Goal: Find specific page/section: Find specific page/section

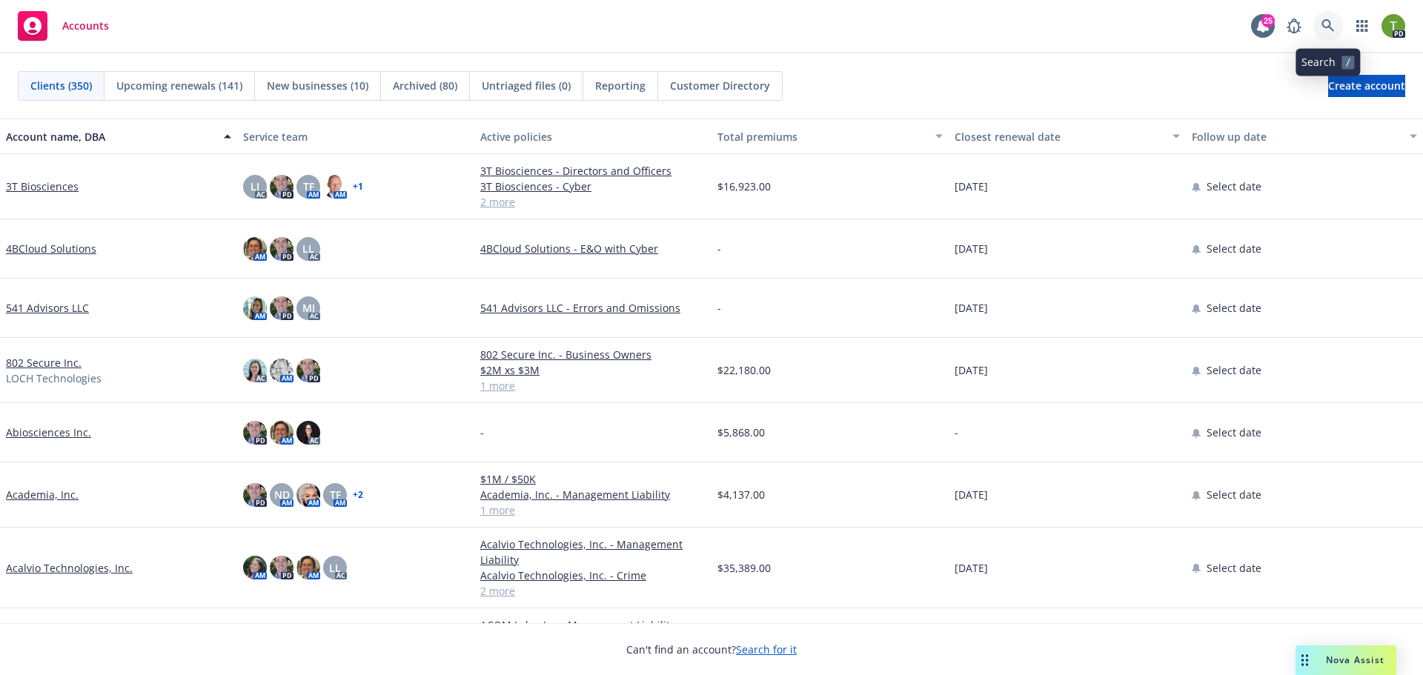
click at [1323, 21] on icon at bounding box center [1327, 25] width 13 height 13
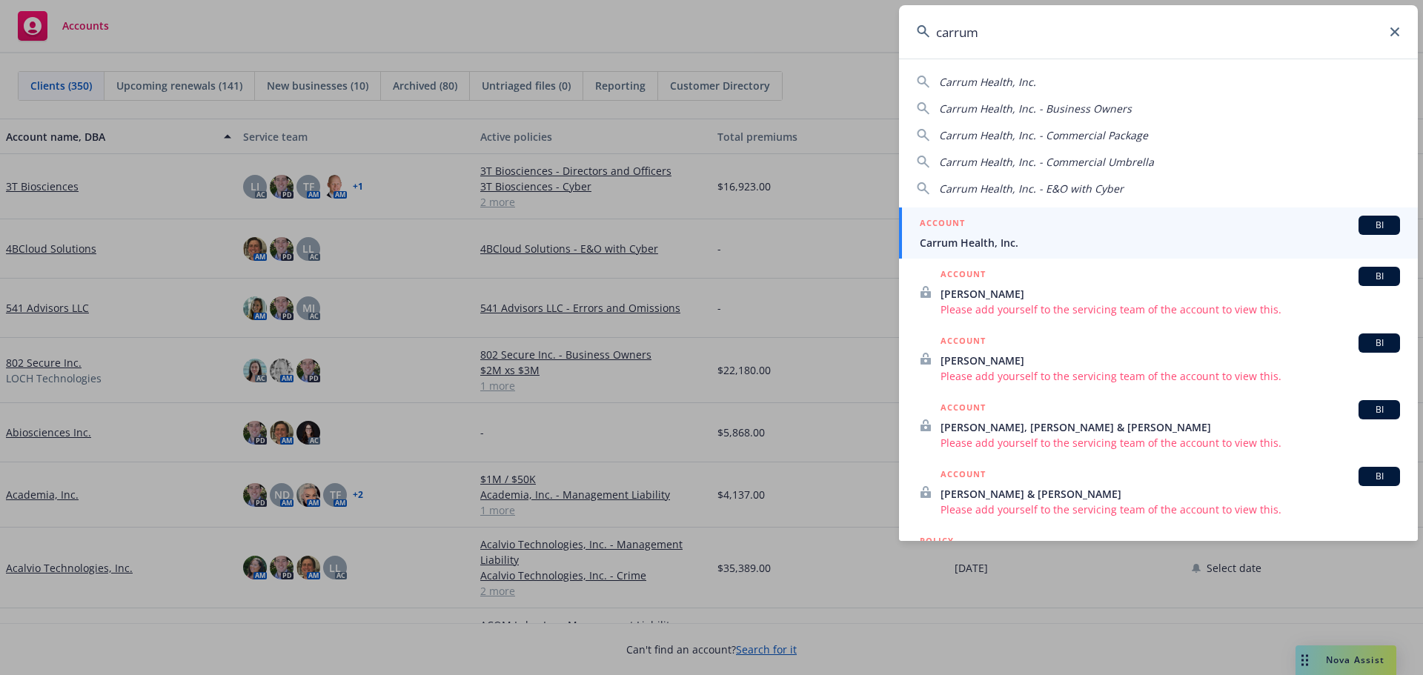
type input "carrum"
click at [1008, 244] on span "Carrum Health, Inc." at bounding box center [1159, 243] width 480 height 16
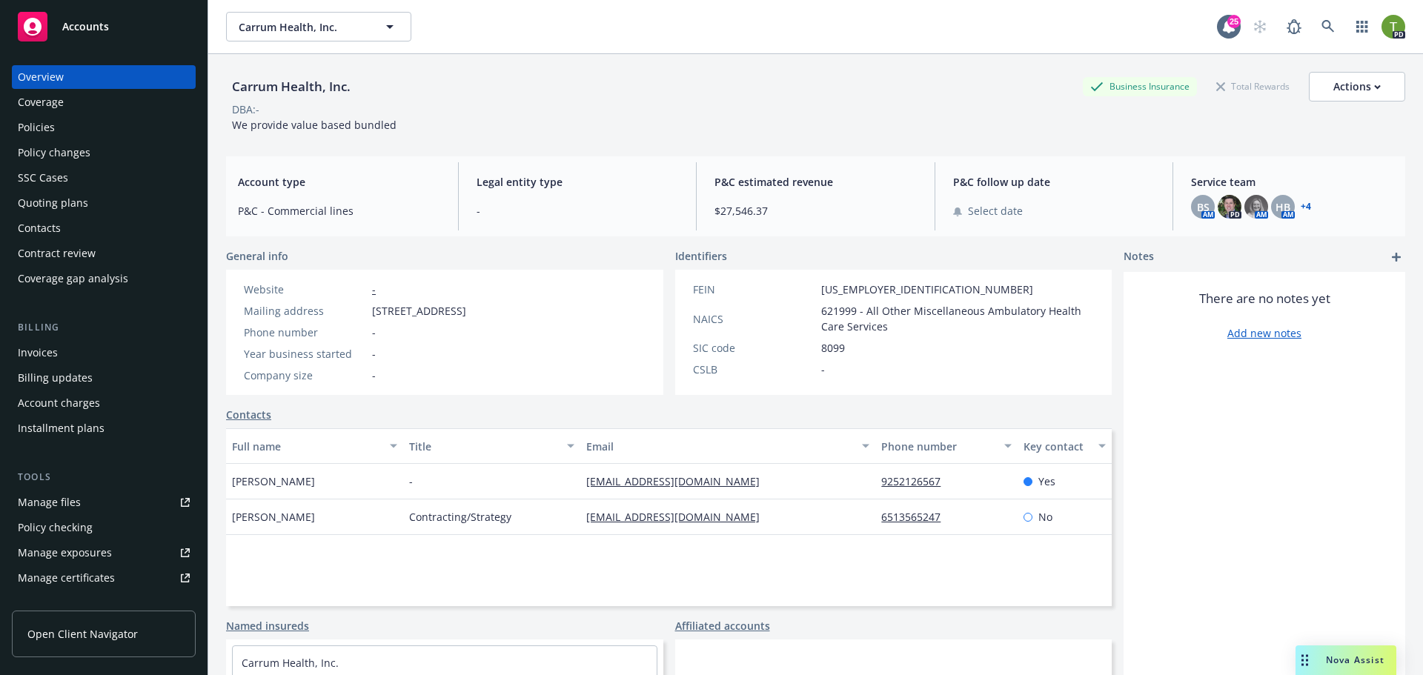
click at [34, 126] on div "Policies" at bounding box center [36, 128] width 37 height 24
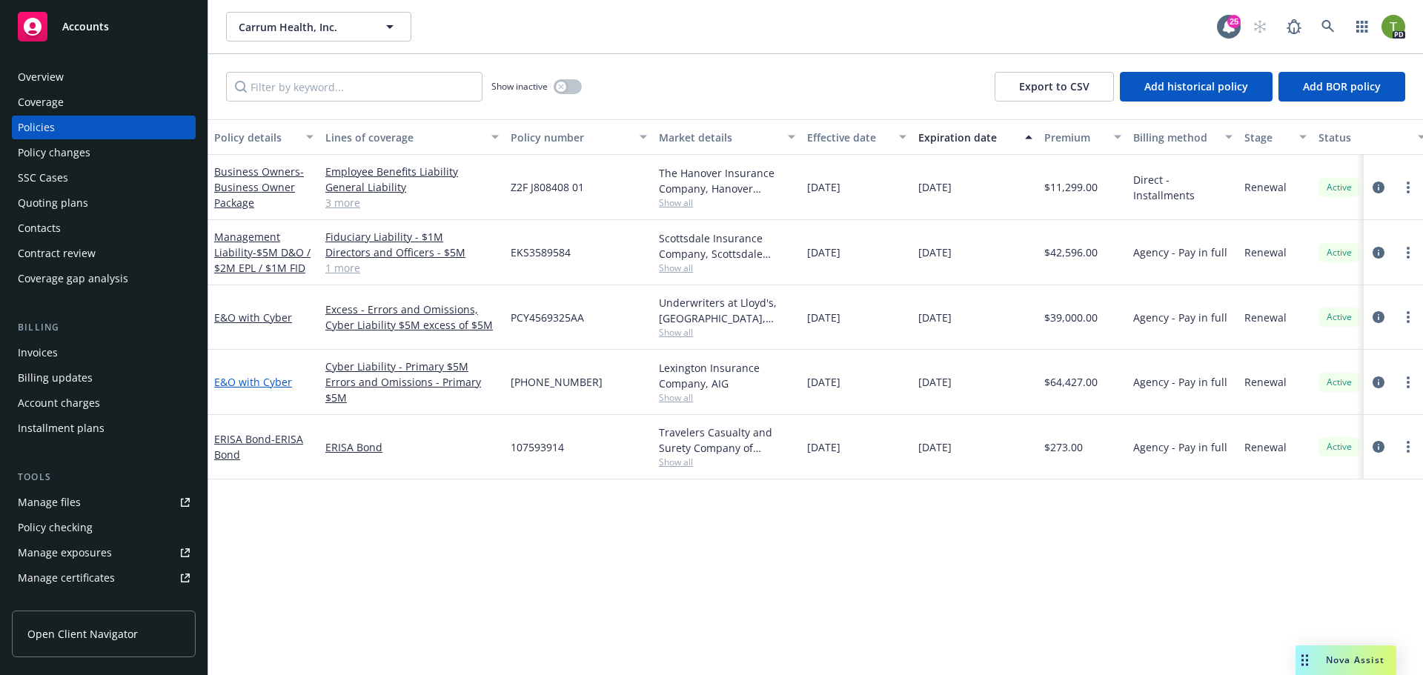
click at [253, 379] on link "E&O with Cyber" at bounding box center [253, 382] width 78 height 14
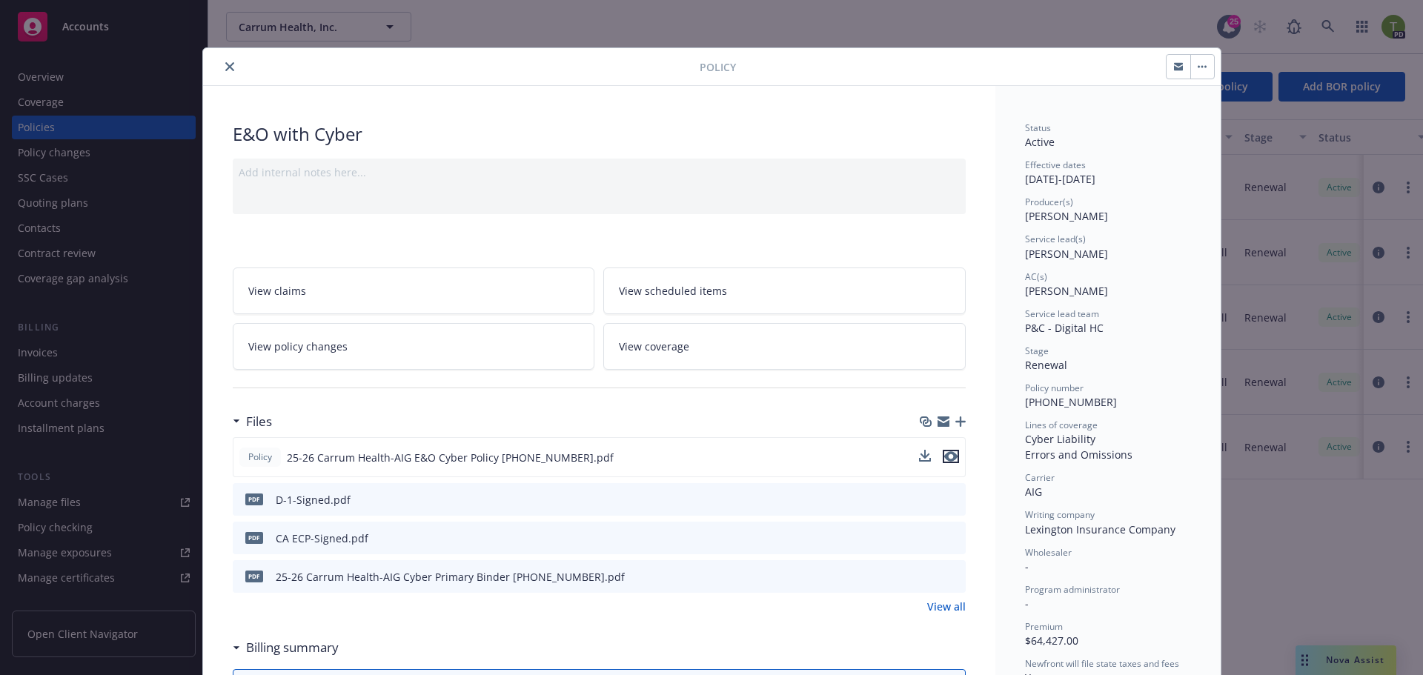
click at [944, 457] on icon "preview file" at bounding box center [950, 456] width 13 height 10
click at [225, 65] on icon "close" at bounding box center [229, 66] width 9 height 9
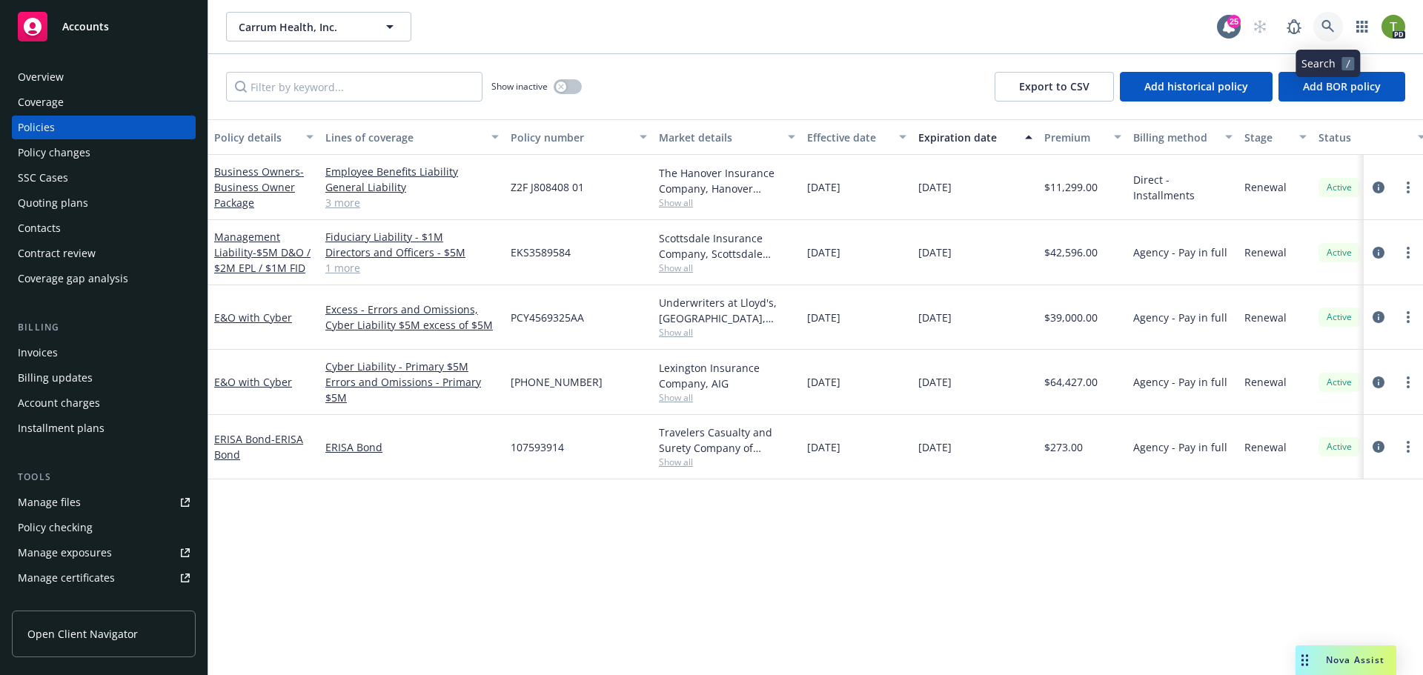
click at [1320, 28] on link at bounding box center [1328, 27] width 30 height 30
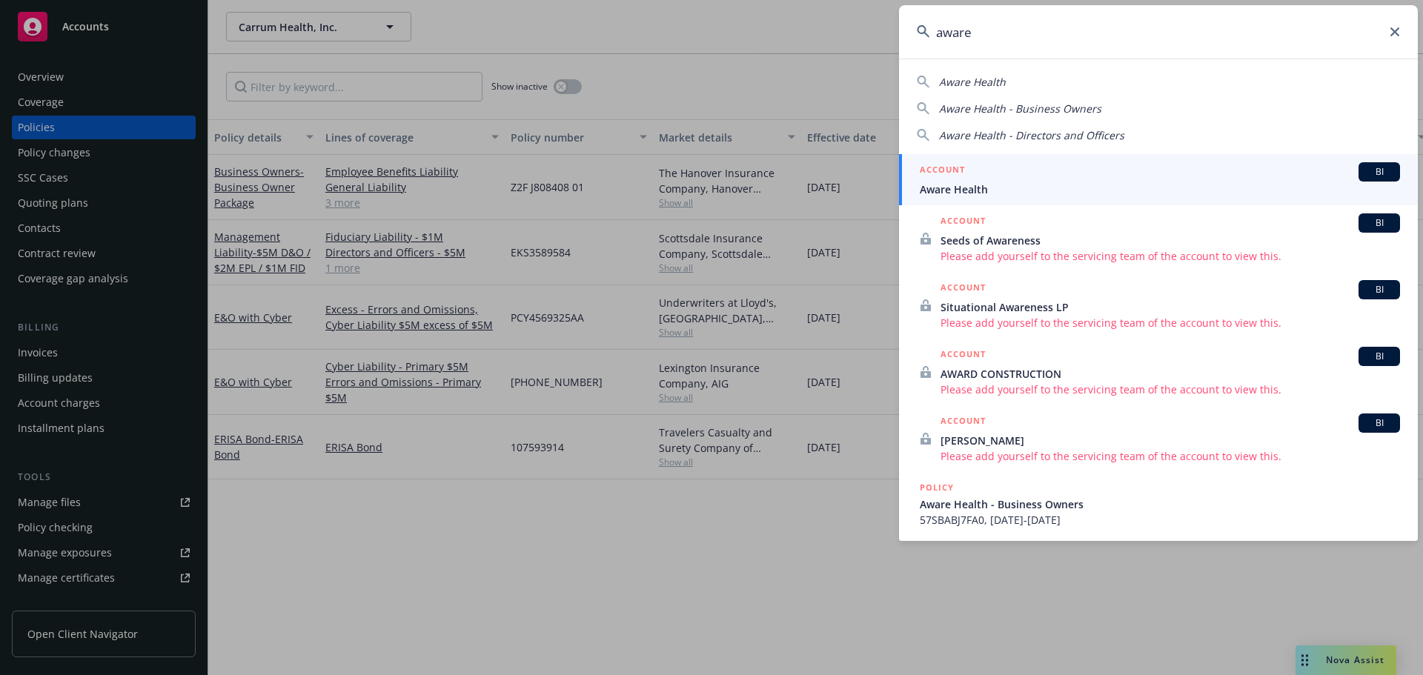
type input "aware"
click at [1071, 176] on div "ACCOUNT BI" at bounding box center [1159, 171] width 480 height 19
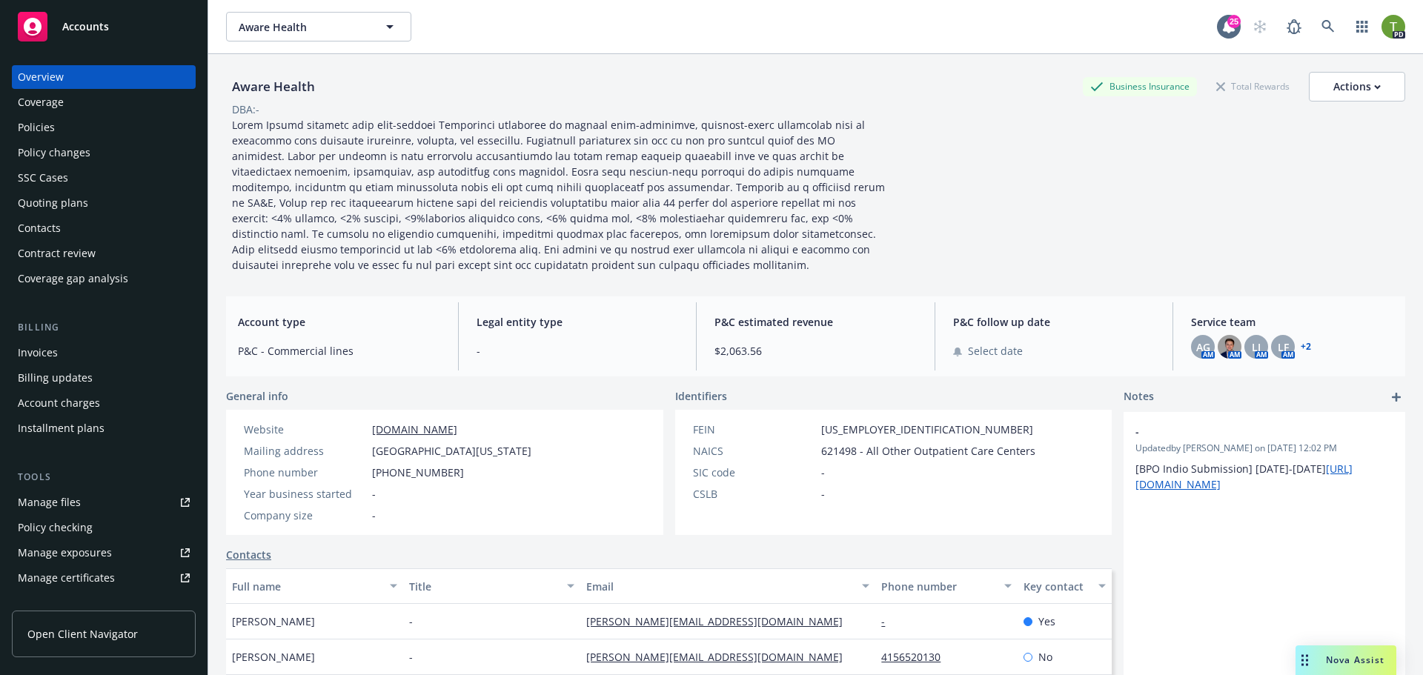
click at [30, 94] on div "Coverage" at bounding box center [41, 102] width 46 height 24
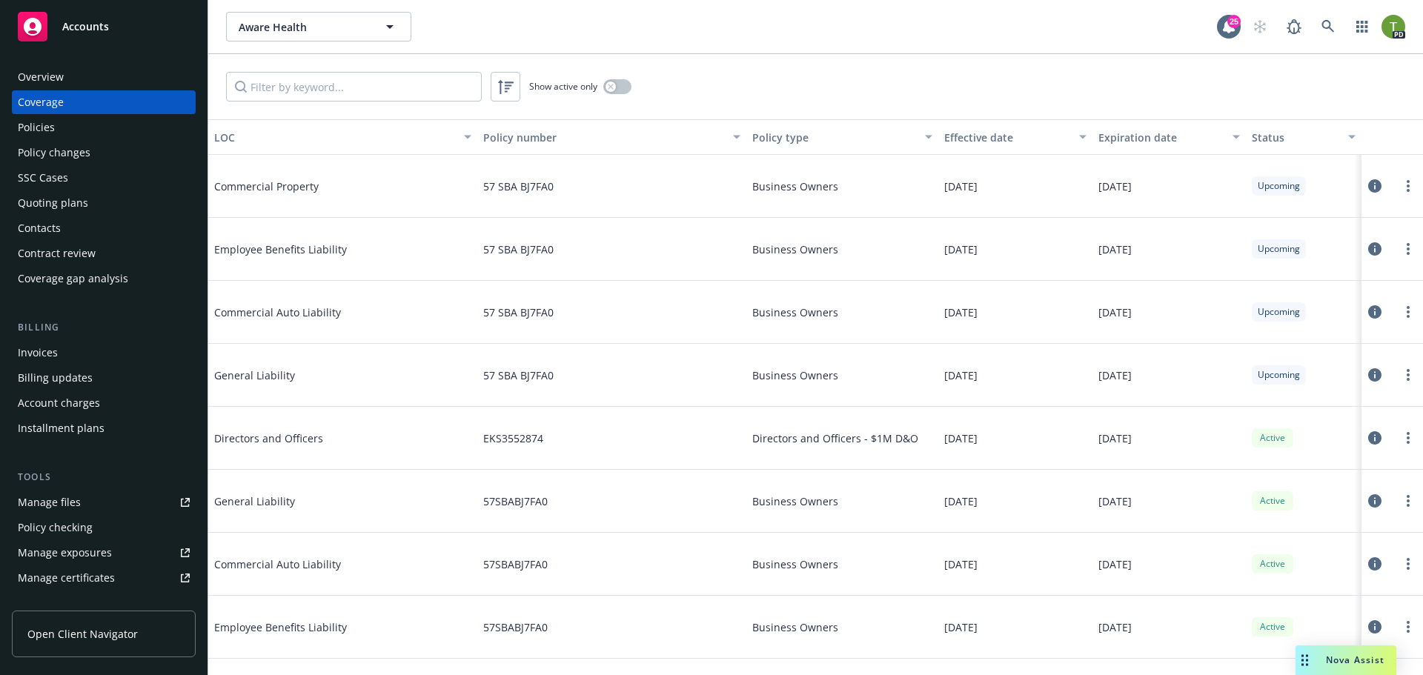
click at [45, 122] on div "Policies" at bounding box center [36, 128] width 37 height 24
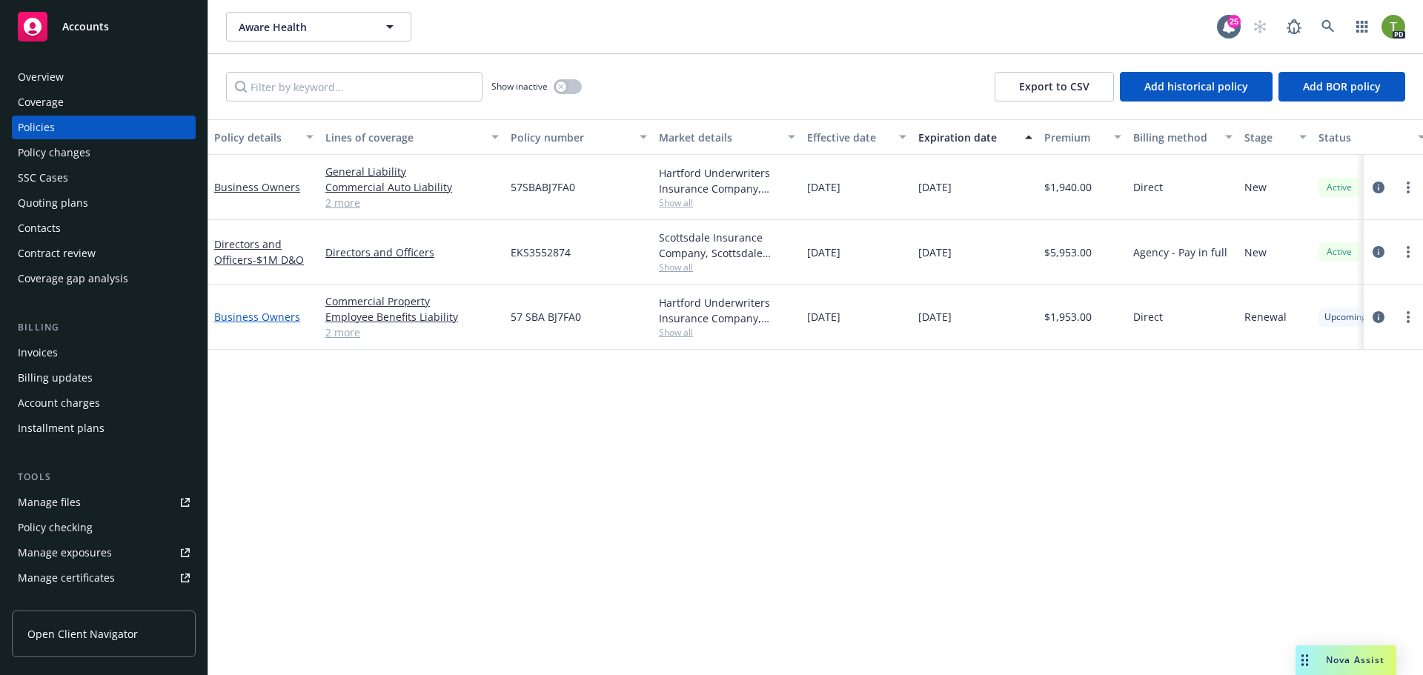
click at [264, 316] on link "Business Owners" at bounding box center [257, 317] width 86 height 14
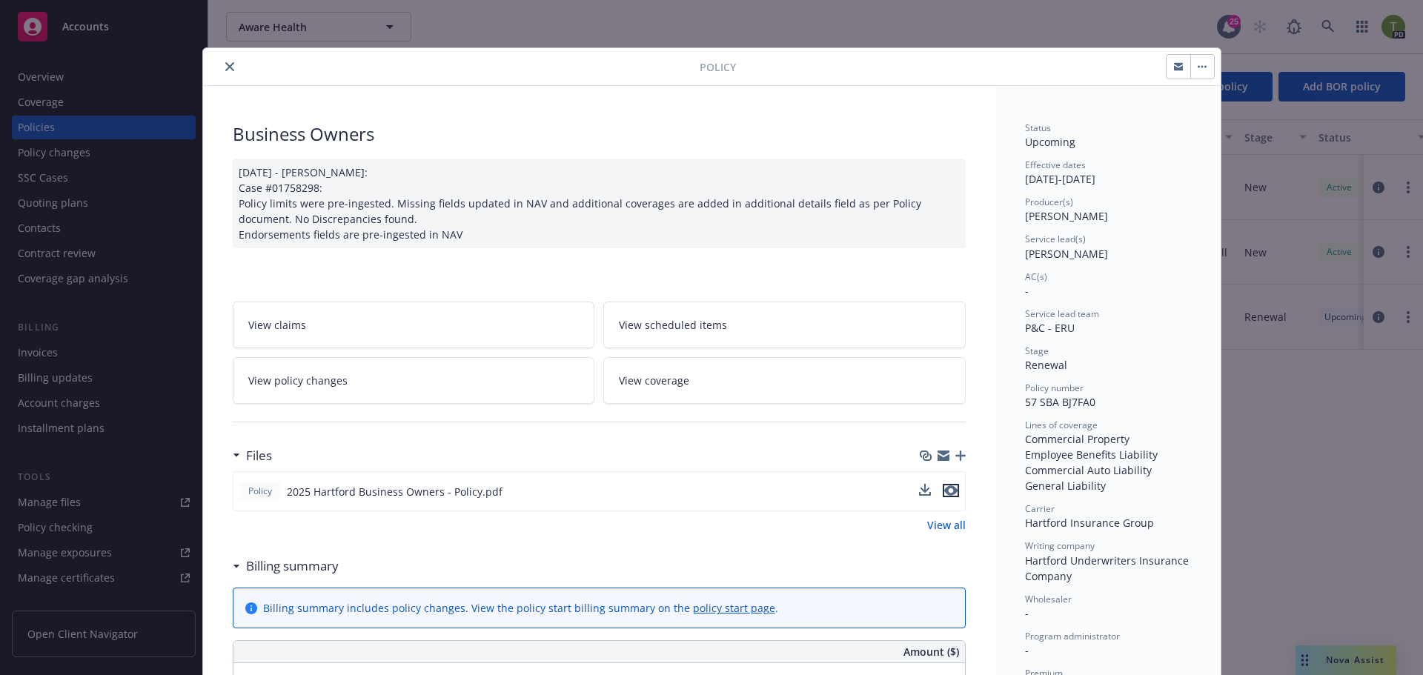
click at [948, 488] on icon "preview file" at bounding box center [950, 490] width 13 height 10
click at [229, 65] on button "close" at bounding box center [230, 67] width 18 height 18
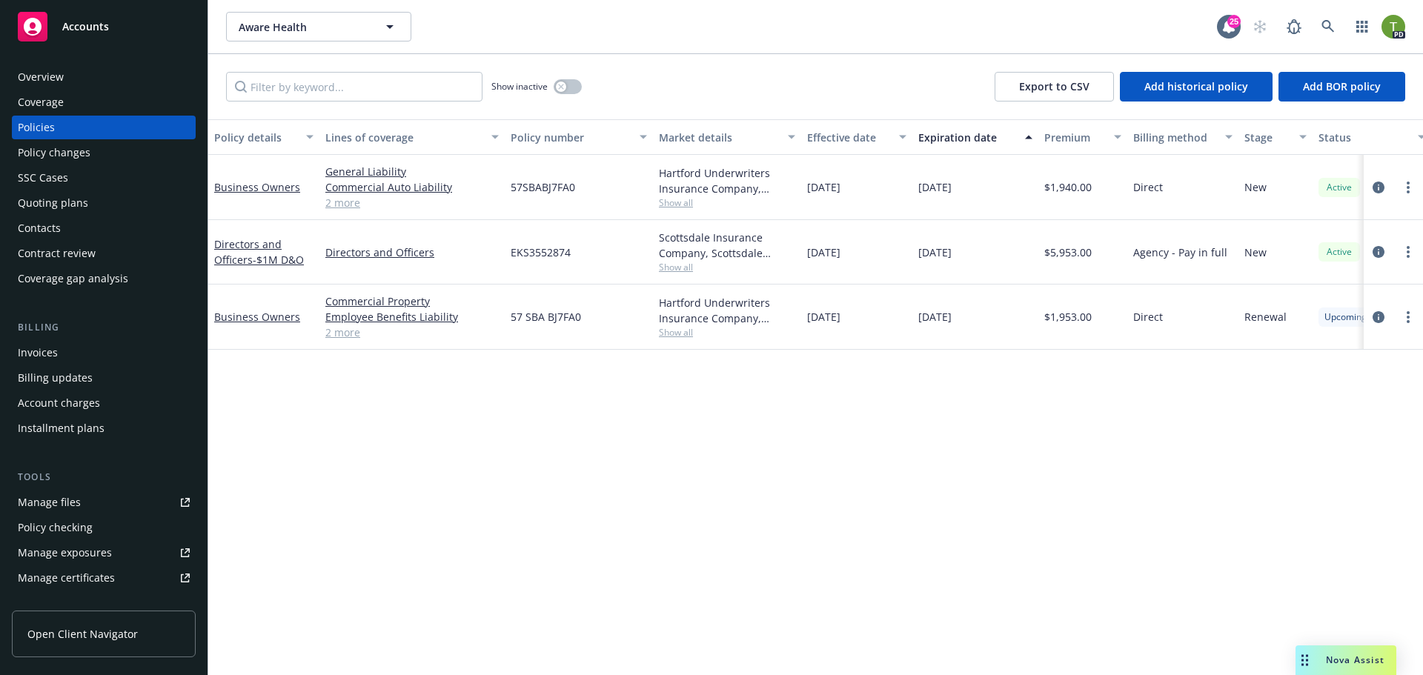
click at [37, 72] on div "Overview" at bounding box center [41, 77] width 46 height 24
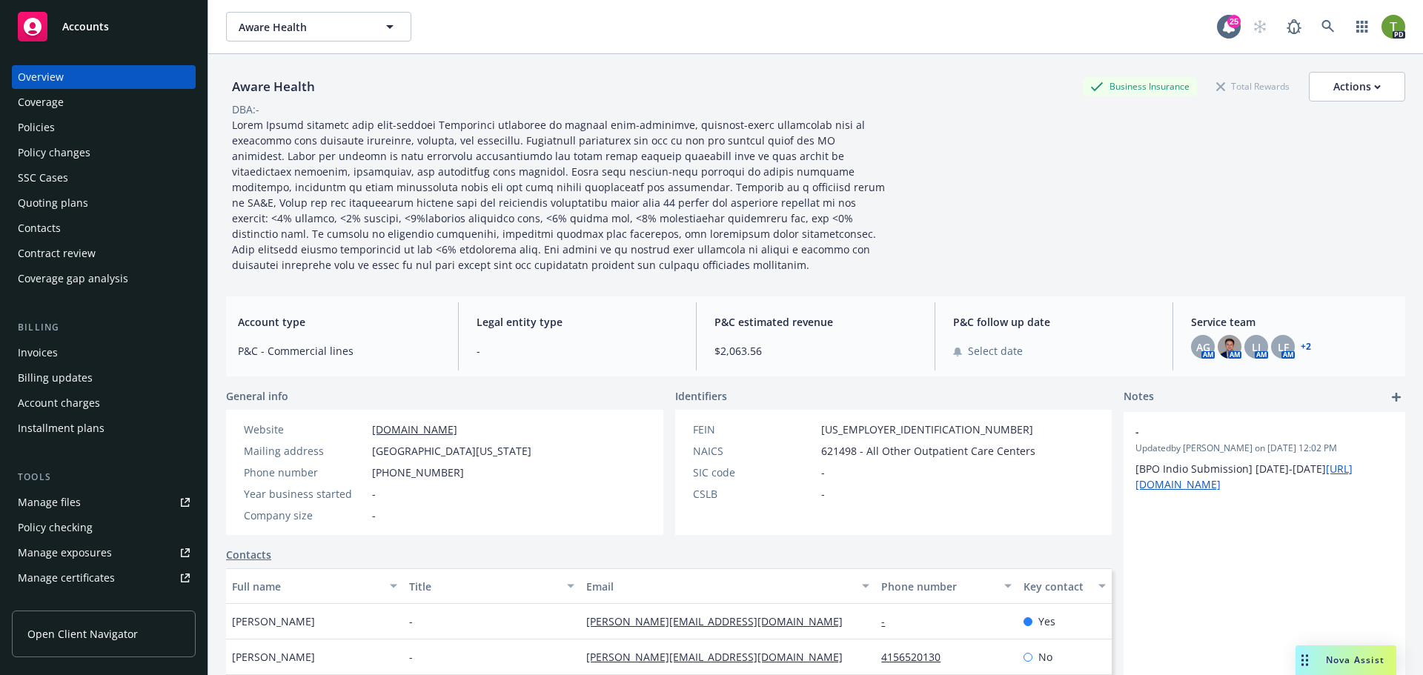
click at [1300, 351] on link "+ 2" at bounding box center [1305, 346] width 10 height 9
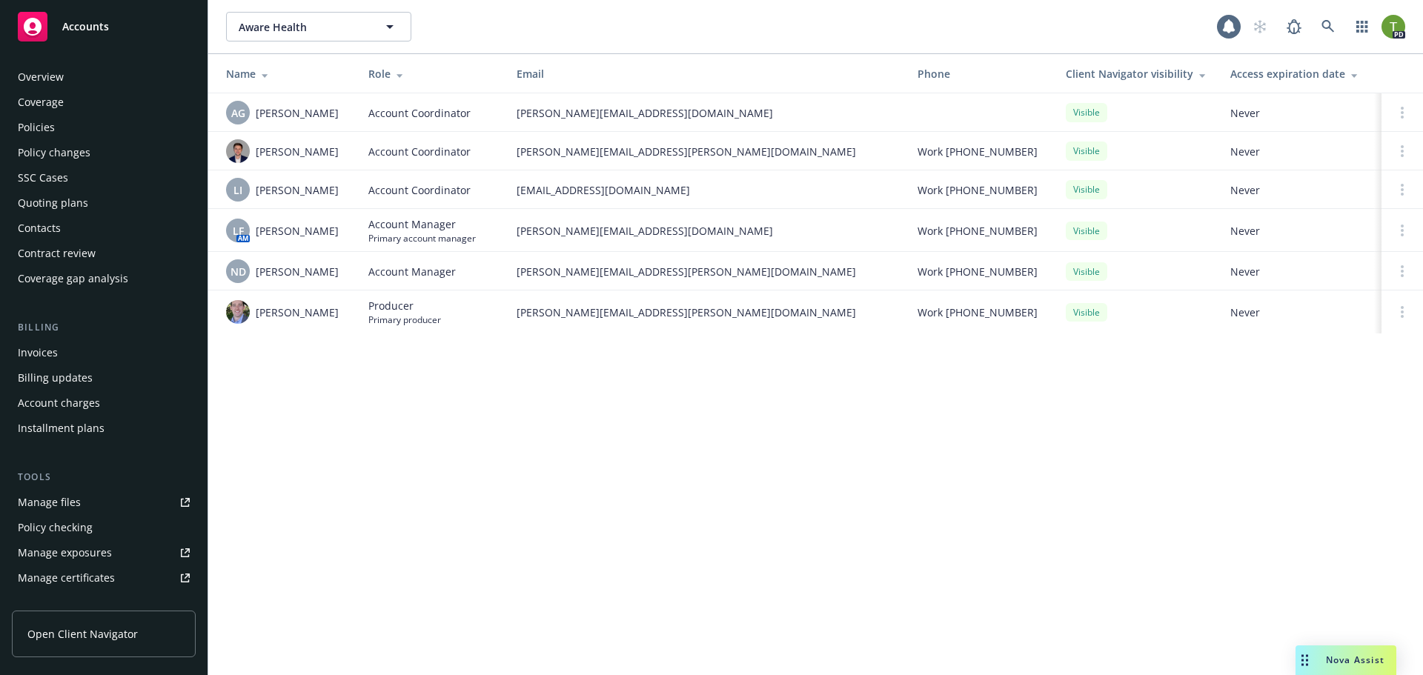
scroll to position [290, 0]
